Goal: Find specific page/section: Locate a particular part of the current website

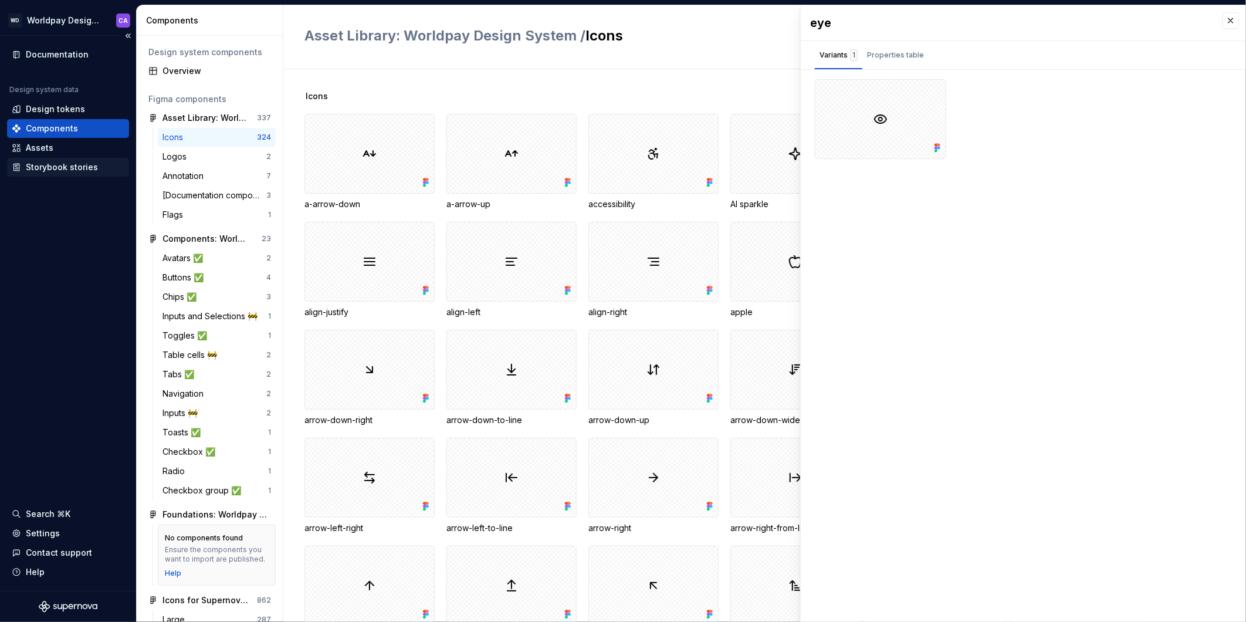
click at [29, 158] on div "Storybook stories" at bounding box center [68, 167] width 122 height 19
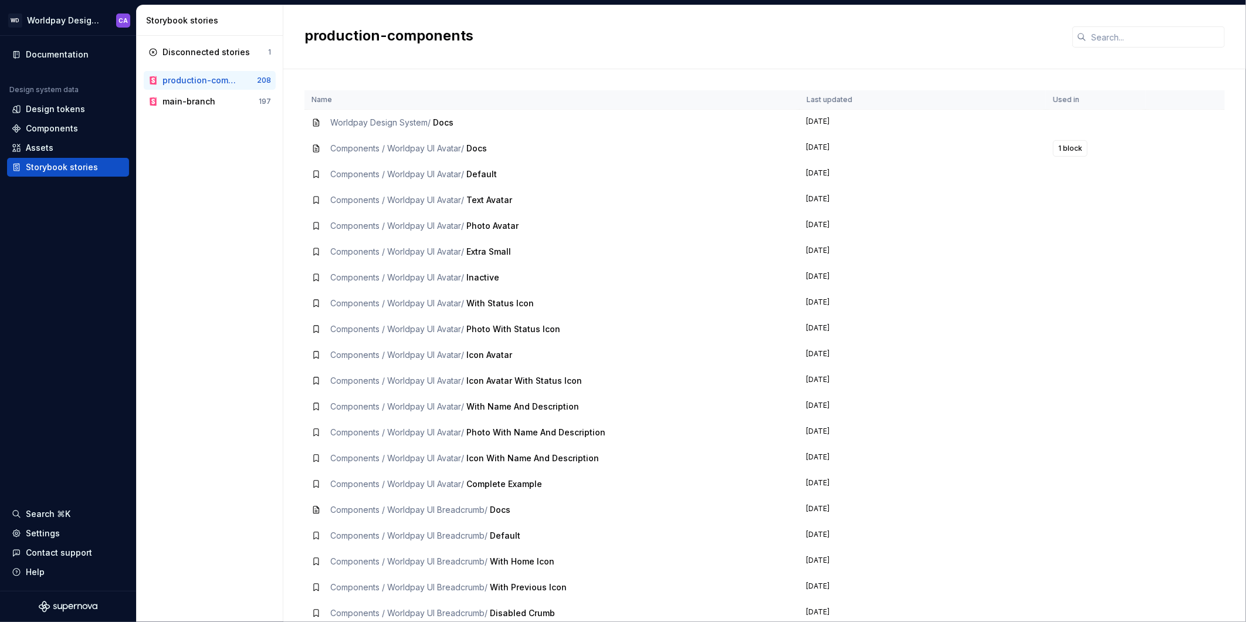
click at [582, 170] on div "Components / Worldpay UI Avatar / Default" at bounding box center [551, 174] width 481 height 12
click at [435, 167] on td "Components / Worldpay UI Avatar / Default" at bounding box center [551, 174] width 495 height 26
click at [367, 154] on td "Components / Worldpay UI Avatar / Docs" at bounding box center [551, 148] width 495 height 26
drag, startPoint x: 381, startPoint y: 148, endPoint x: 428, endPoint y: 126, distance: 52.2
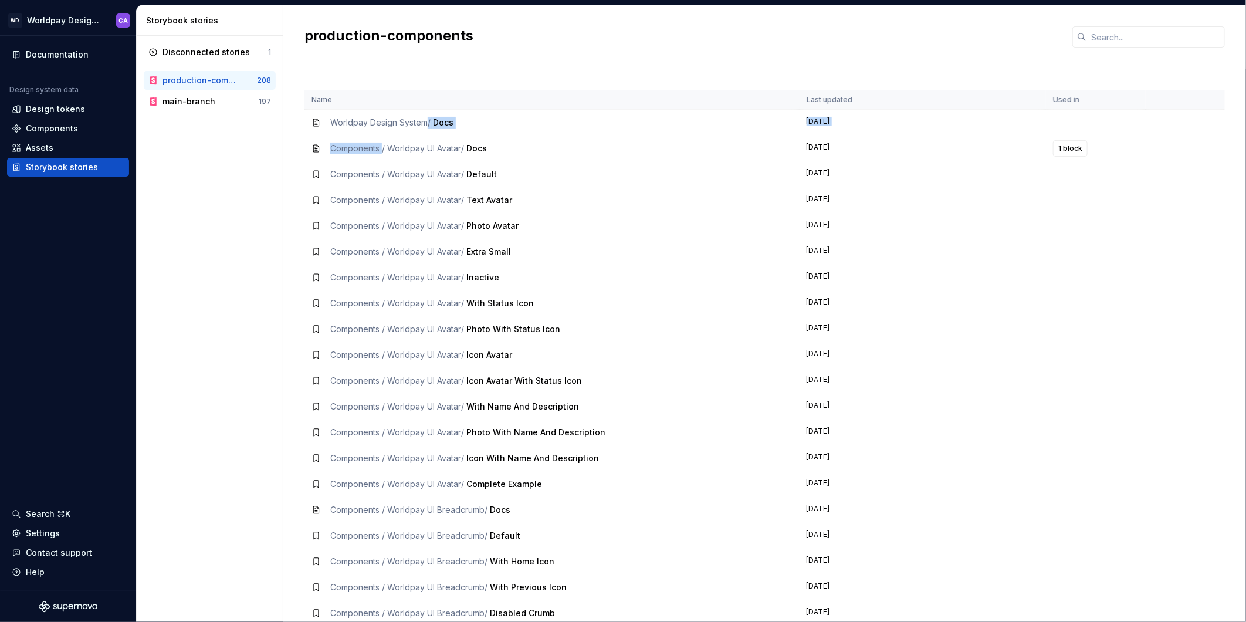
click at [428, 126] on span "Worldpay Design System /" at bounding box center [380, 122] width 100 height 10
click at [442, 121] on span "Docs" at bounding box center [443, 122] width 21 height 10
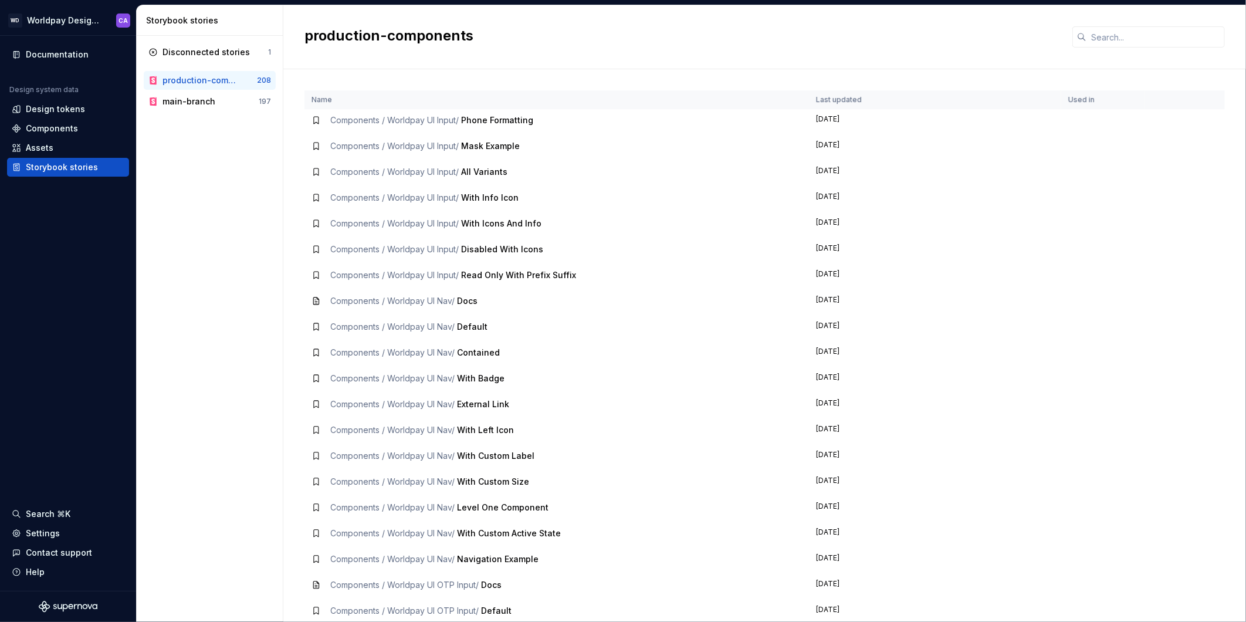
scroll to position [2517, 0]
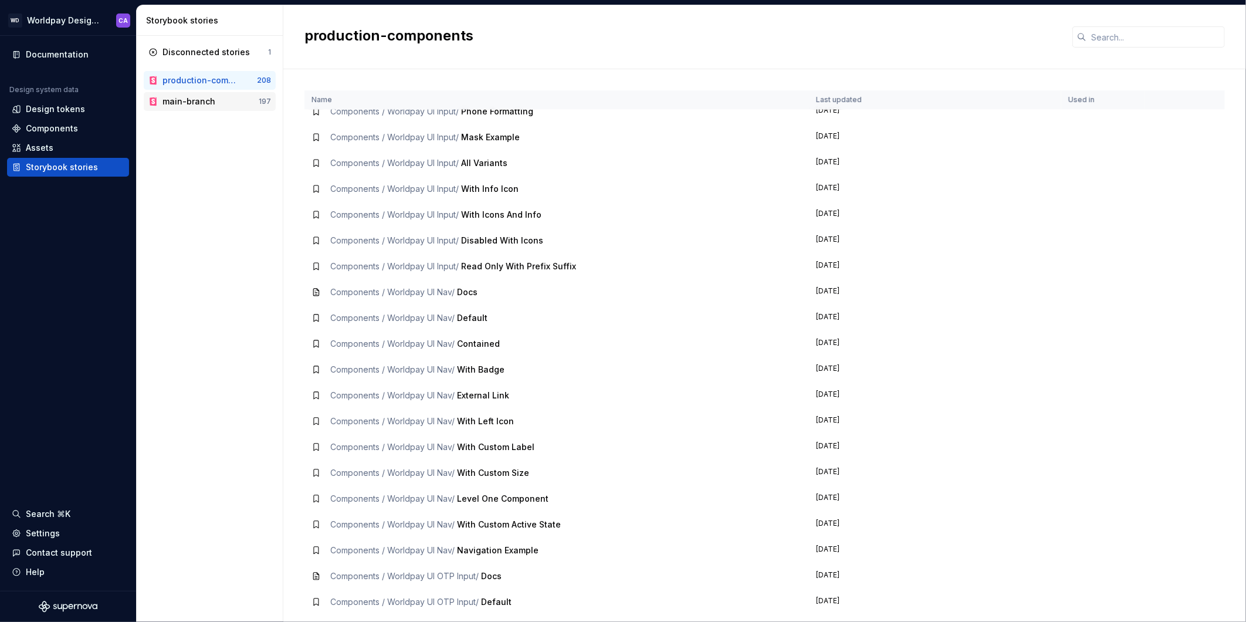
click at [265, 92] on div "main-branch 197" at bounding box center [210, 101] width 132 height 19
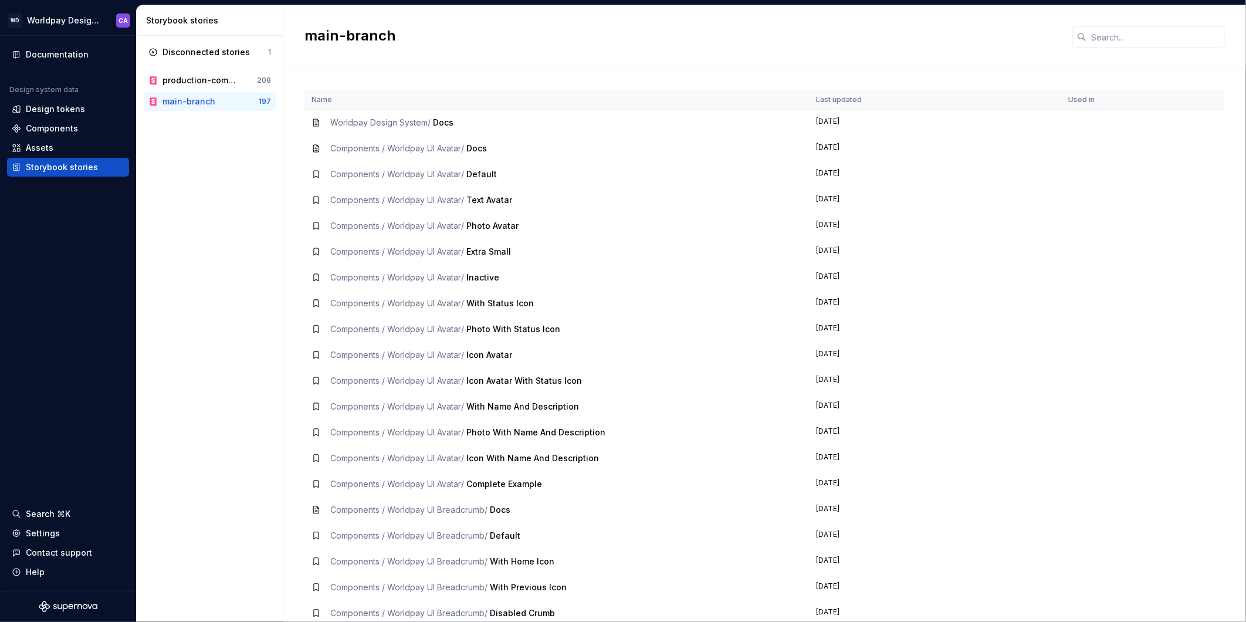
click at [449, 118] on span "Docs" at bounding box center [443, 122] width 21 height 10
click at [207, 50] on div "Disconnected stories" at bounding box center [205, 52] width 87 height 12
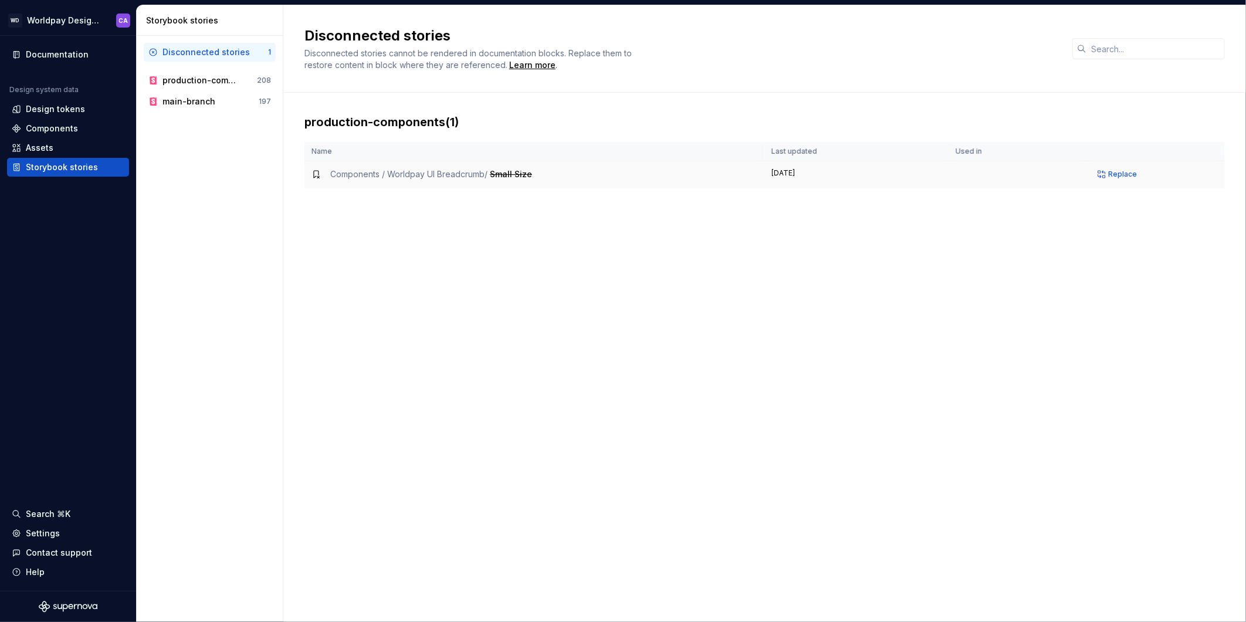
click at [459, 174] on span "Components / Worldpay UI Breadcrumb /" at bounding box center [408, 174] width 157 height 10
click at [232, 79] on div "production-components" at bounding box center [200, 80] width 76 height 12
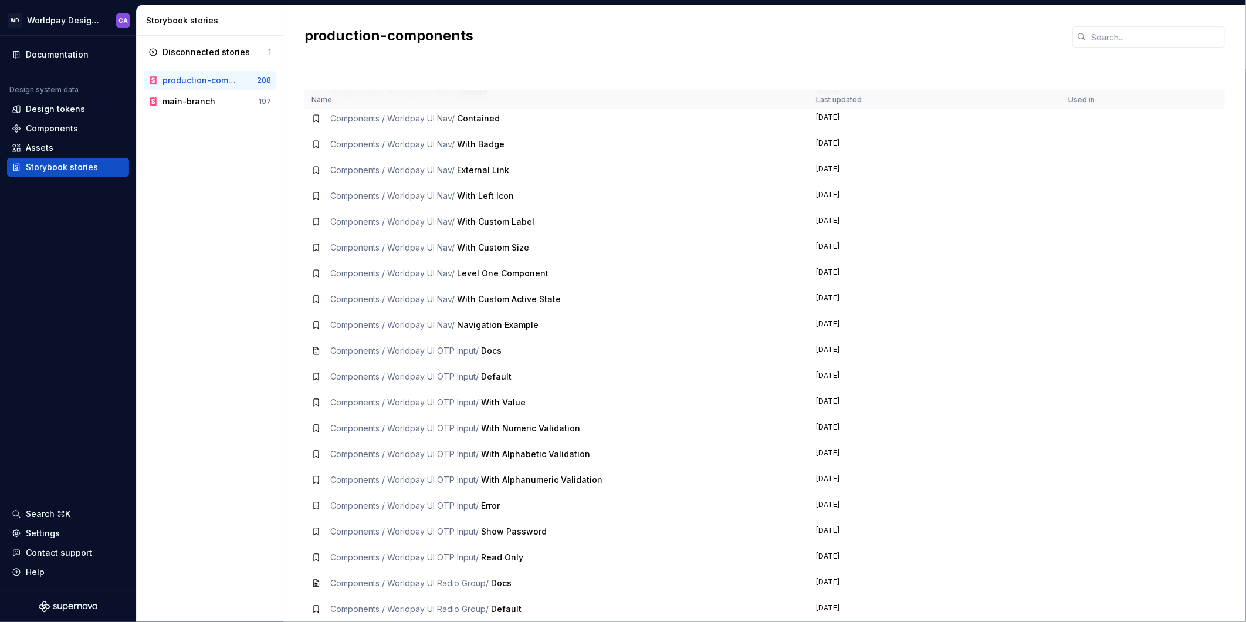
scroll to position [2742, 0]
click at [465, 409] on td "Components / Worldpay UI OTP Input / With Value" at bounding box center [556, 403] width 505 height 26
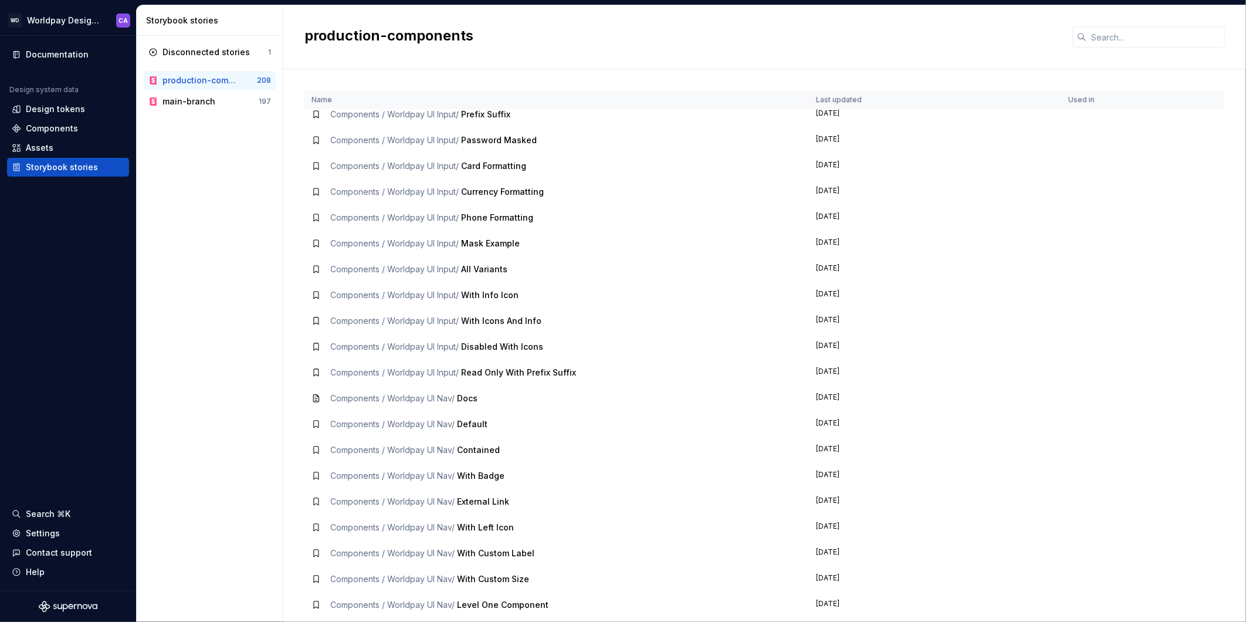
scroll to position [2410, 0]
click at [477, 262] on td "Components / Worldpay UI Input / All Variants" at bounding box center [556, 271] width 505 height 26
click at [425, 287] on td "Components / Worldpay UI Input / With Info Icon" at bounding box center [556, 296] width 505 height 26
click at [82, 529] on div "Settings" at bounding box center [68, 533] width 113 height 12
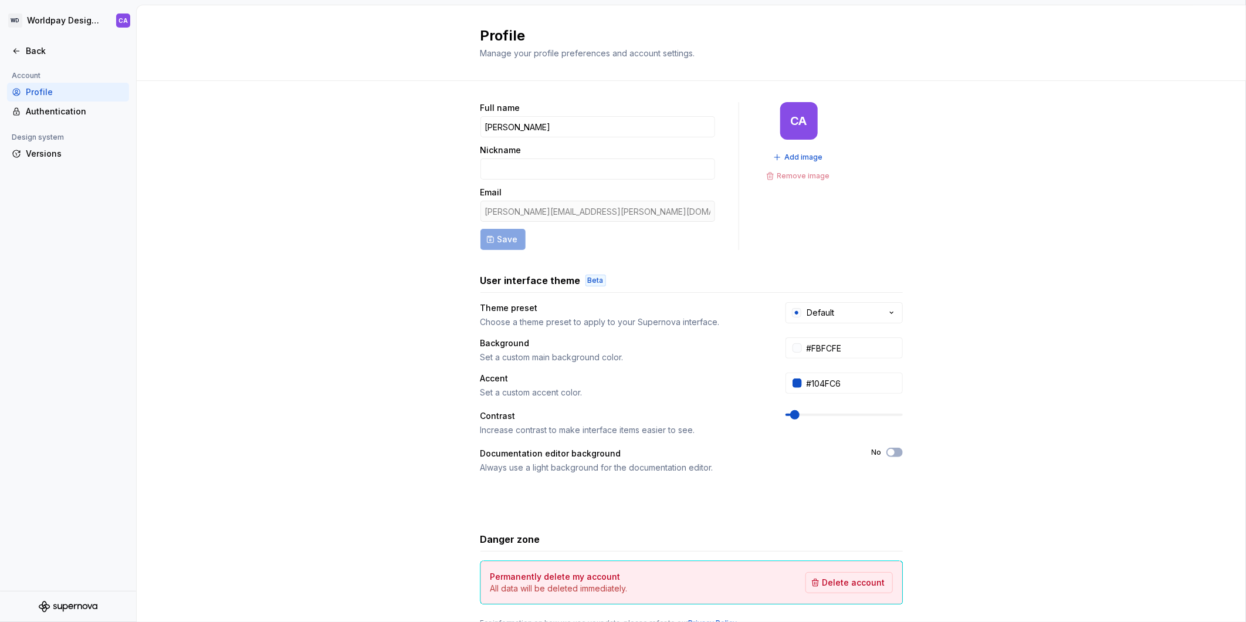
scroll to position [50, 0]
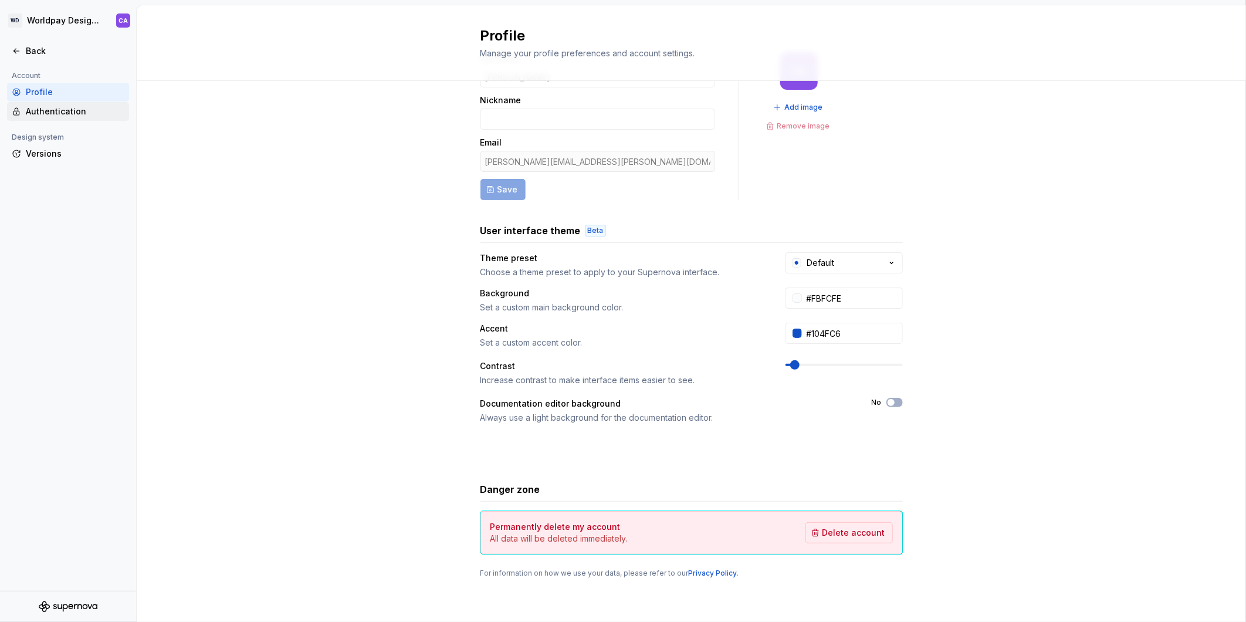
click at [79, 113] on div "Authentication" at bounding box center [75, 112] width 99 height 12
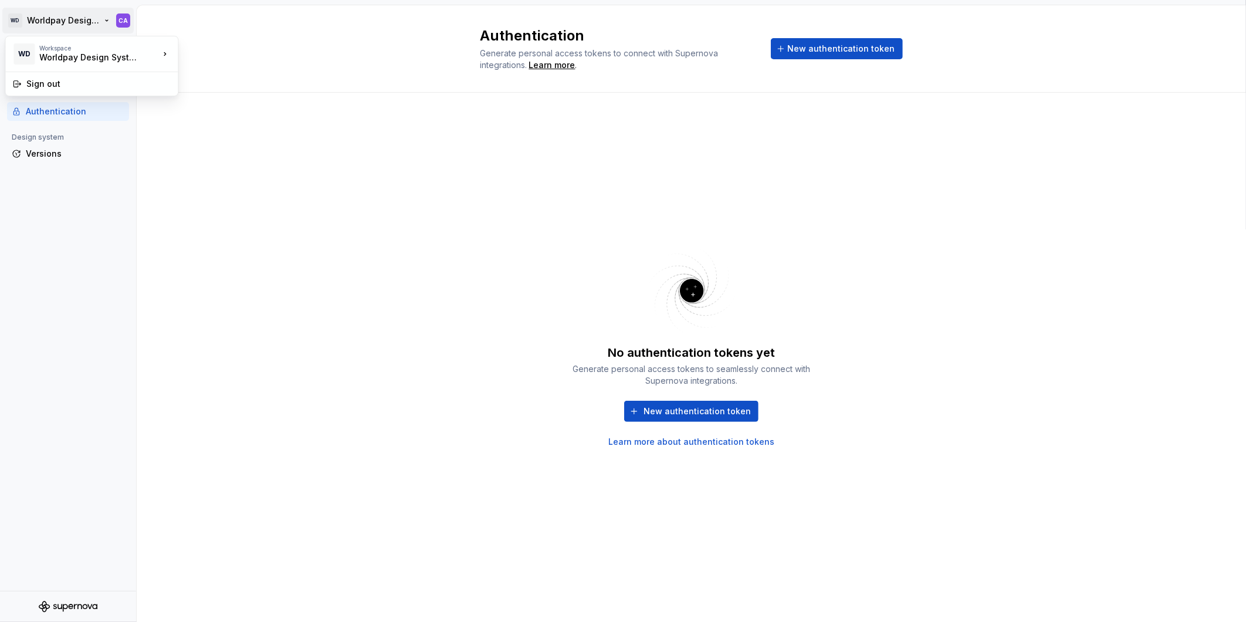
click at [45, 10] on html "WD Worldpay Design System CA Back Account Profile Authentication Design system …" at bounding box center [623, 311] width 1246 height 622
click at [195, 204] on html "WD Worldpay Design System CA Back Account Profile Authentication Design system …" at bounding box center [623, 311] width 1246 height 622
click at [32, 53] on div "Back" at bounding box center [75, 51] width 99 height 12
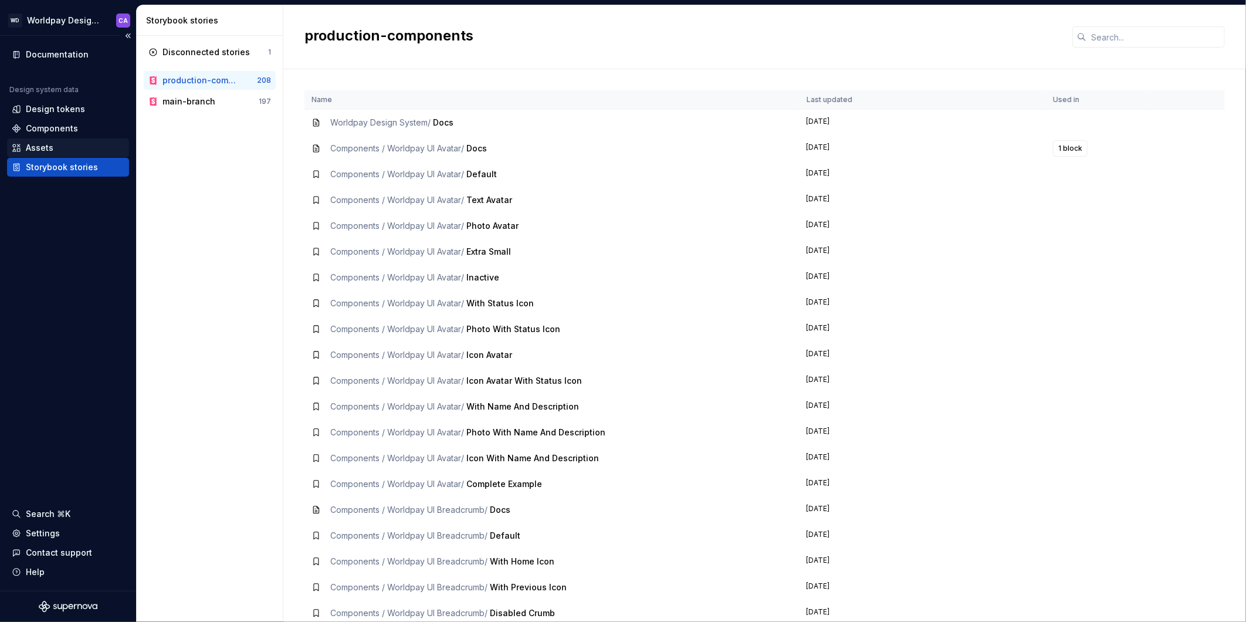
click at [63, 153] on div "Assets" at bounding box center [68, 148] width 113 height 12
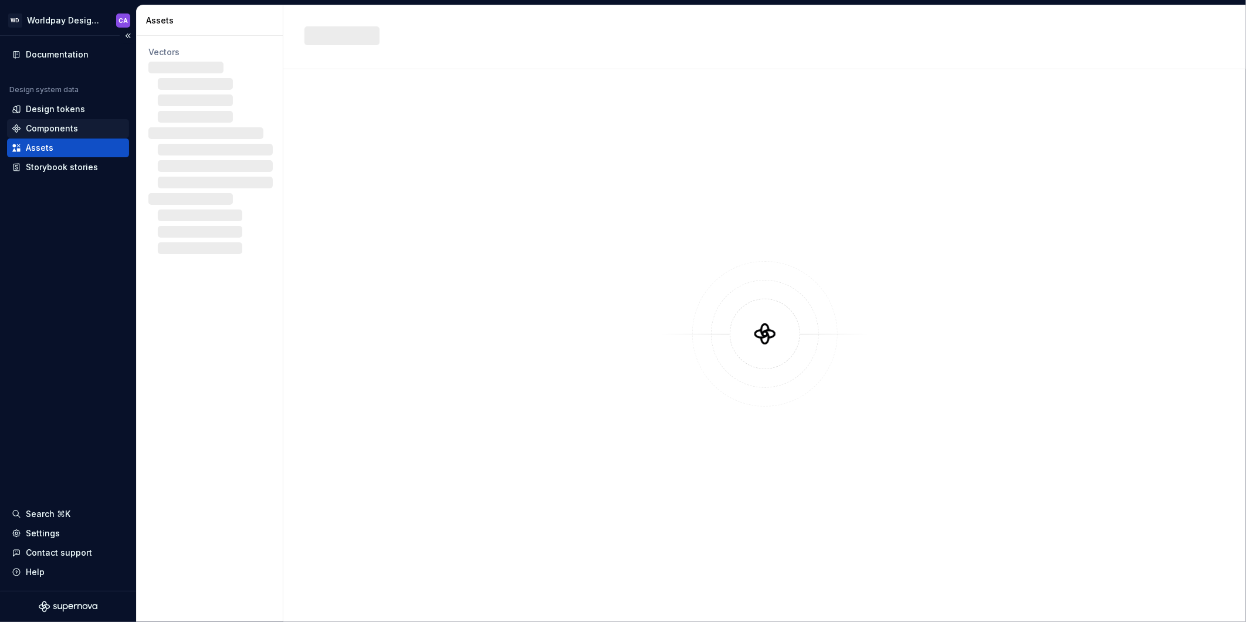
click at [80, 119] on div "Components" at bounding box center [68, 128] width 122 height 19
click at [102, 50] on div "Documentation" at bounding box center [68, 55] width 113 height 12
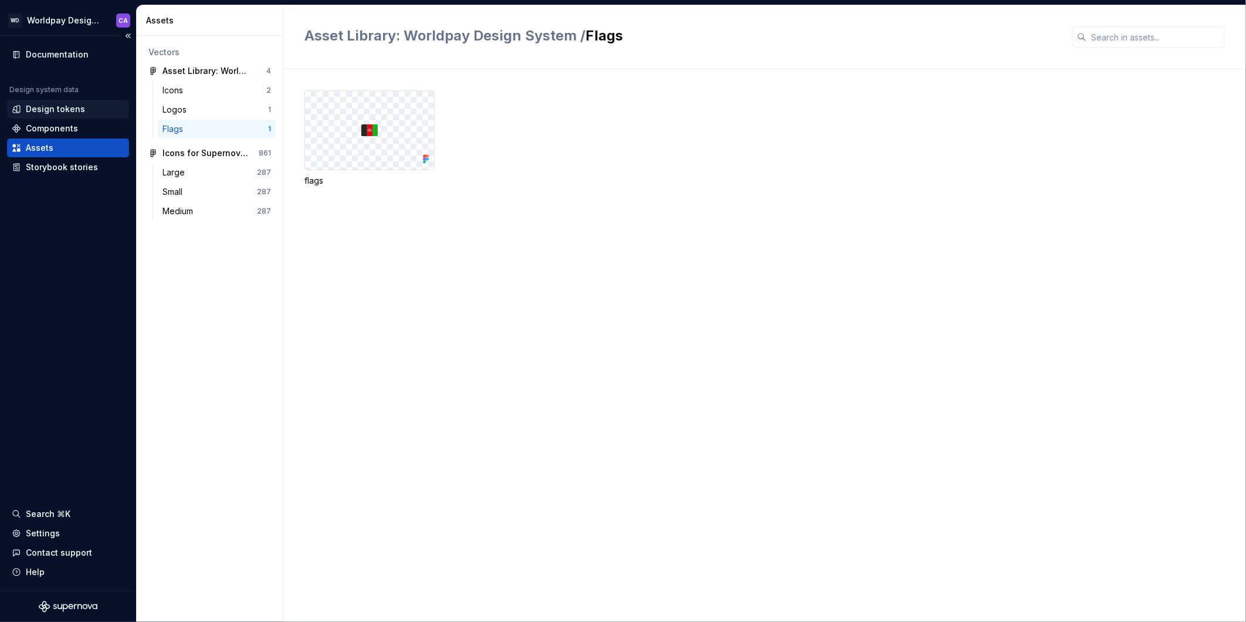
click at [89, 113] on div "Design tokens" at bounding box center [68, 109] width 113 height 12
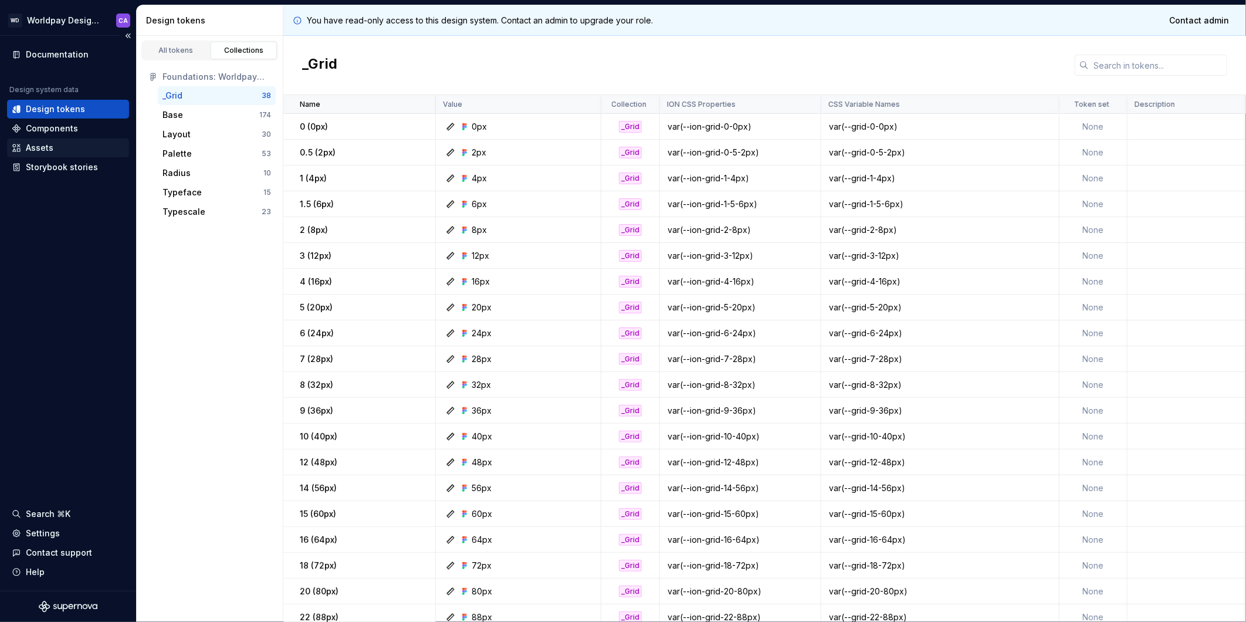
click at [74, 142] on div "Assets" at bounding box center [68, 148] width 113 height 12
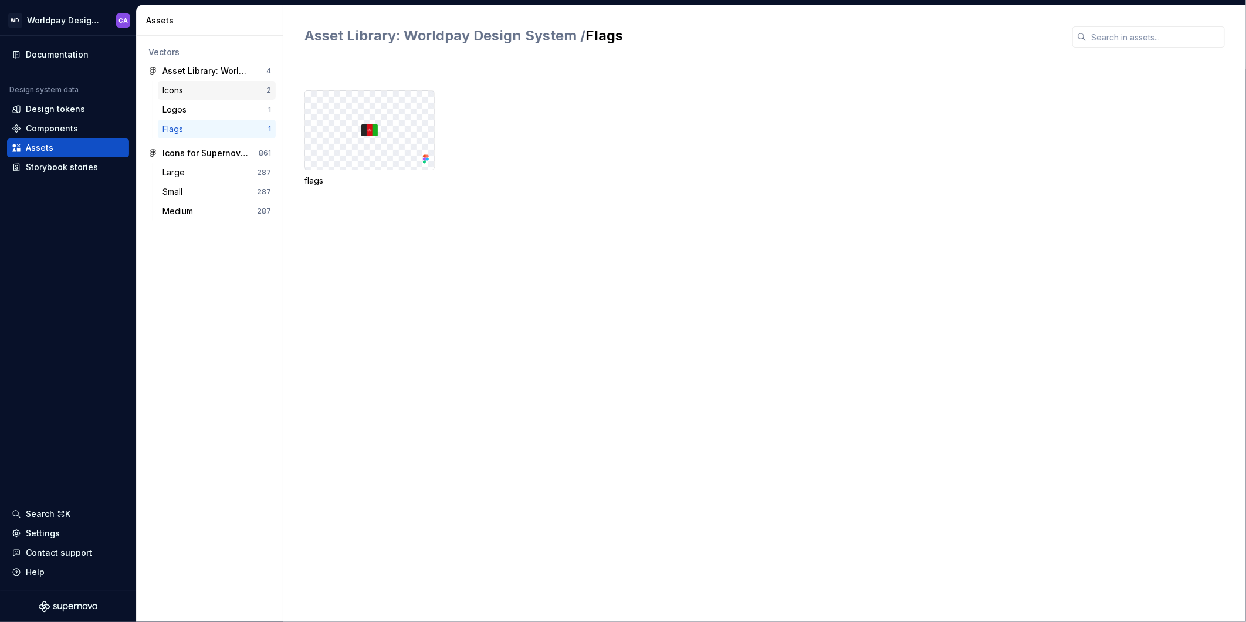
click at [210, 90] on div "Icons" at bounding box center [214, 90] width 104 height 12
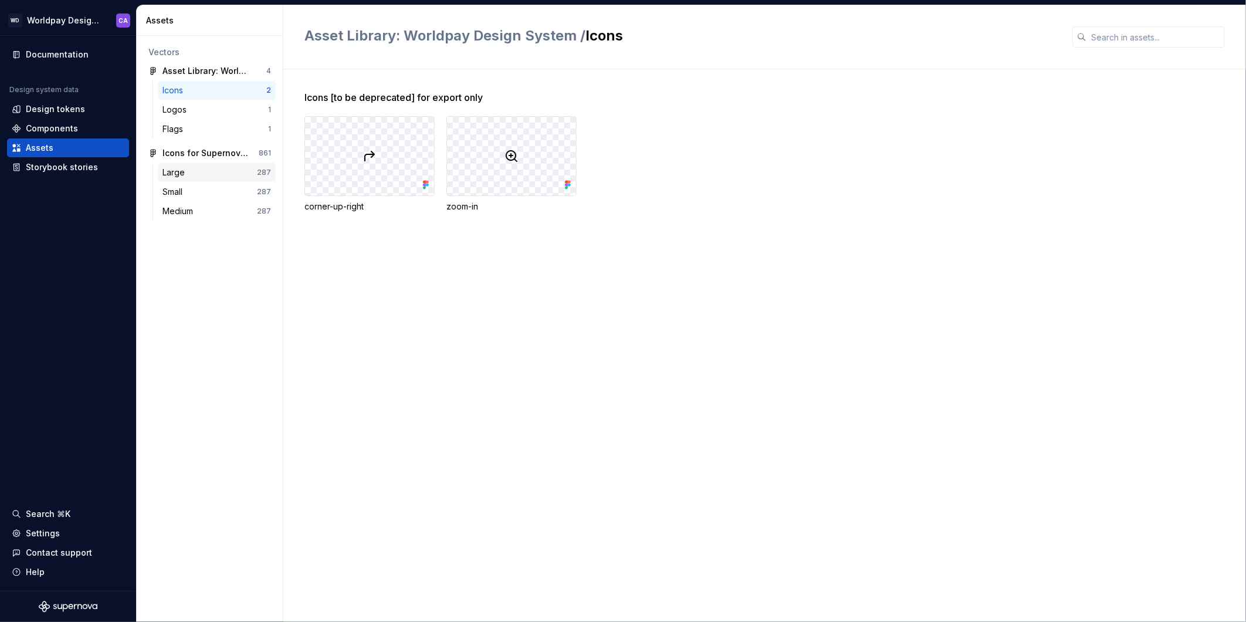
click at [213, 168] on div "Large" at bounding box center [209, 173] width 94 height 12
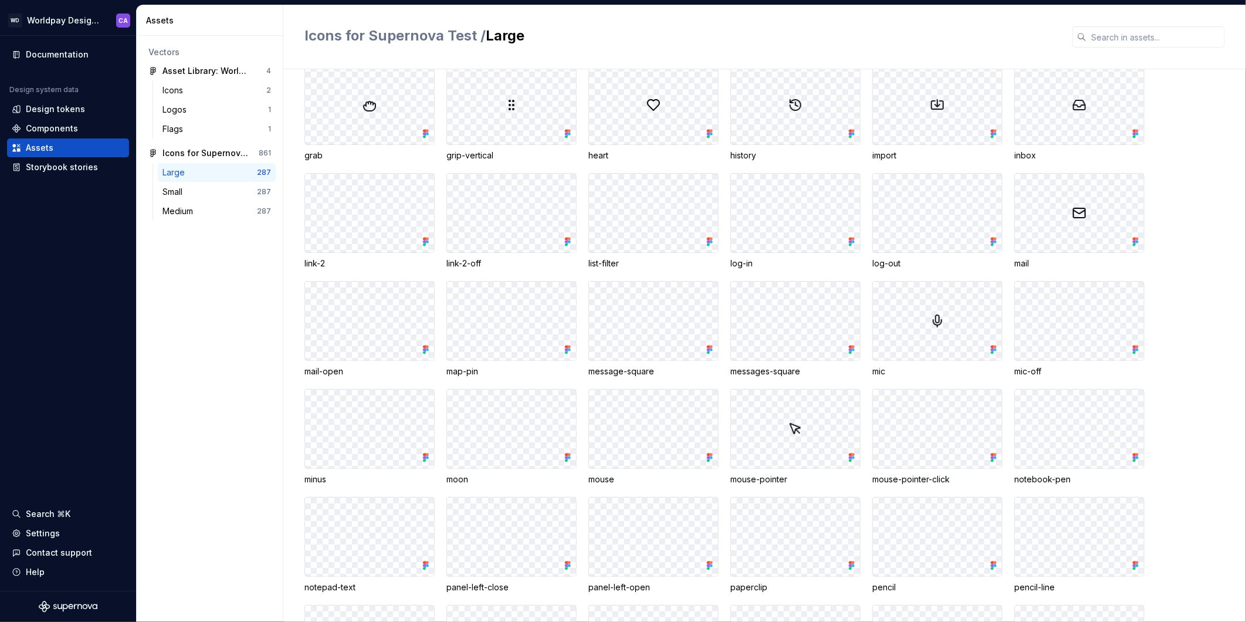
scroll to position [741, 0]
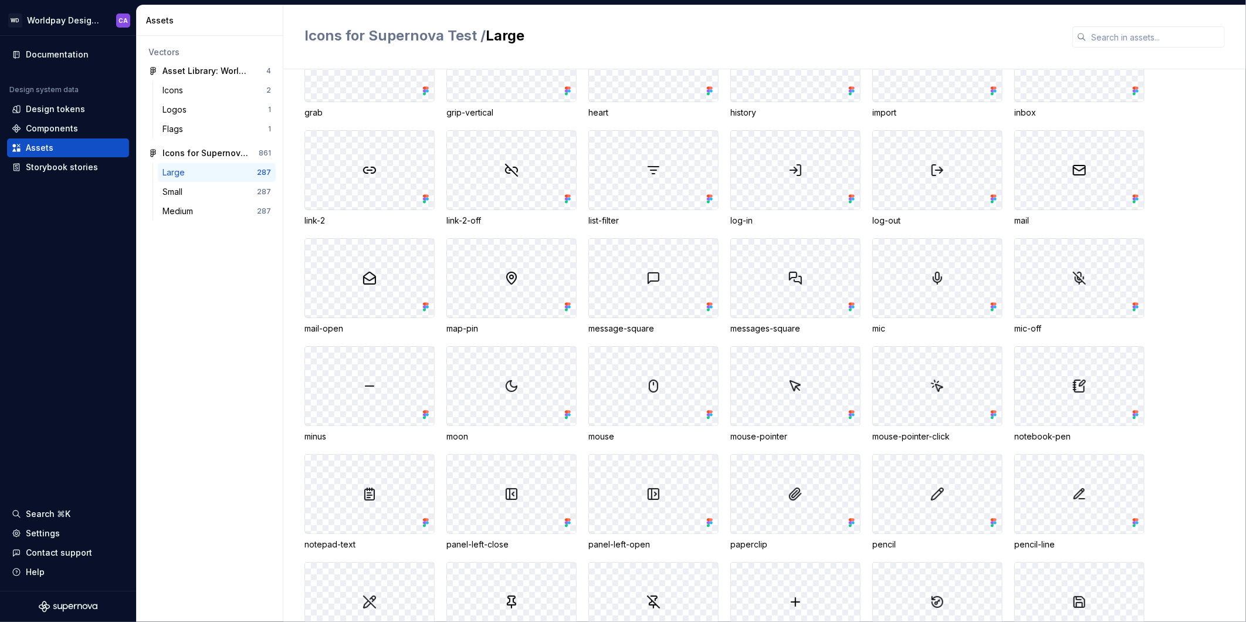
click at [562, 217] on div "link-2-off" at bounding box center [511, 221] width 130 height 12
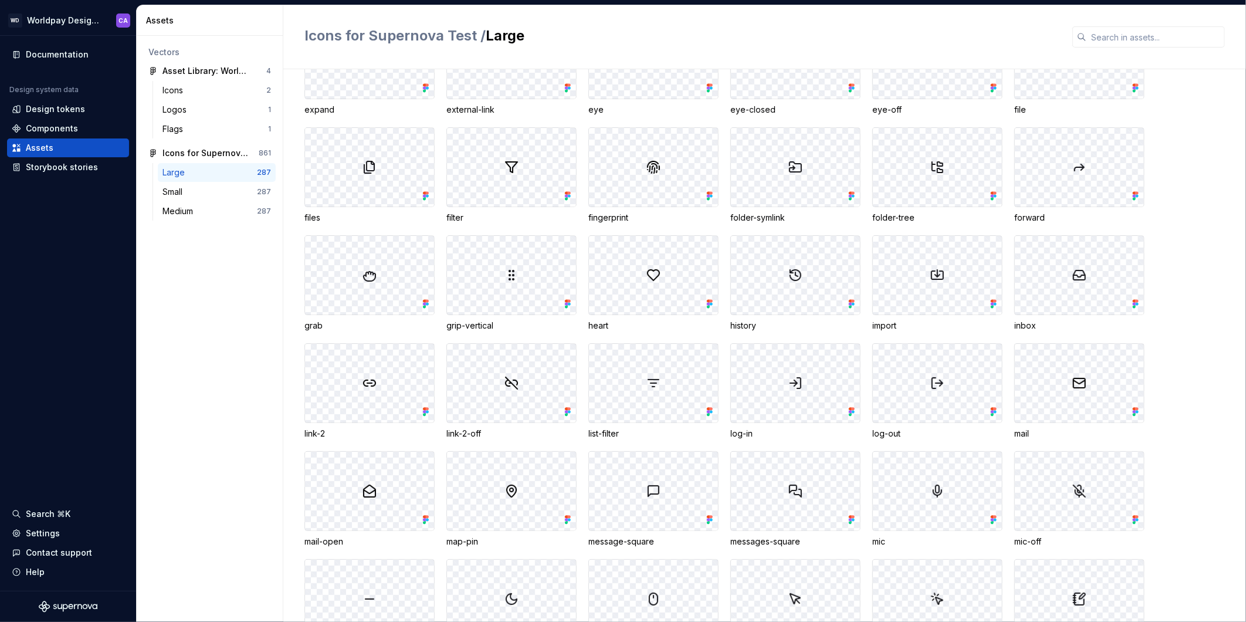
scroll to position [631, 0]
